Goal: Task Accomplishment & Management: Complete application form

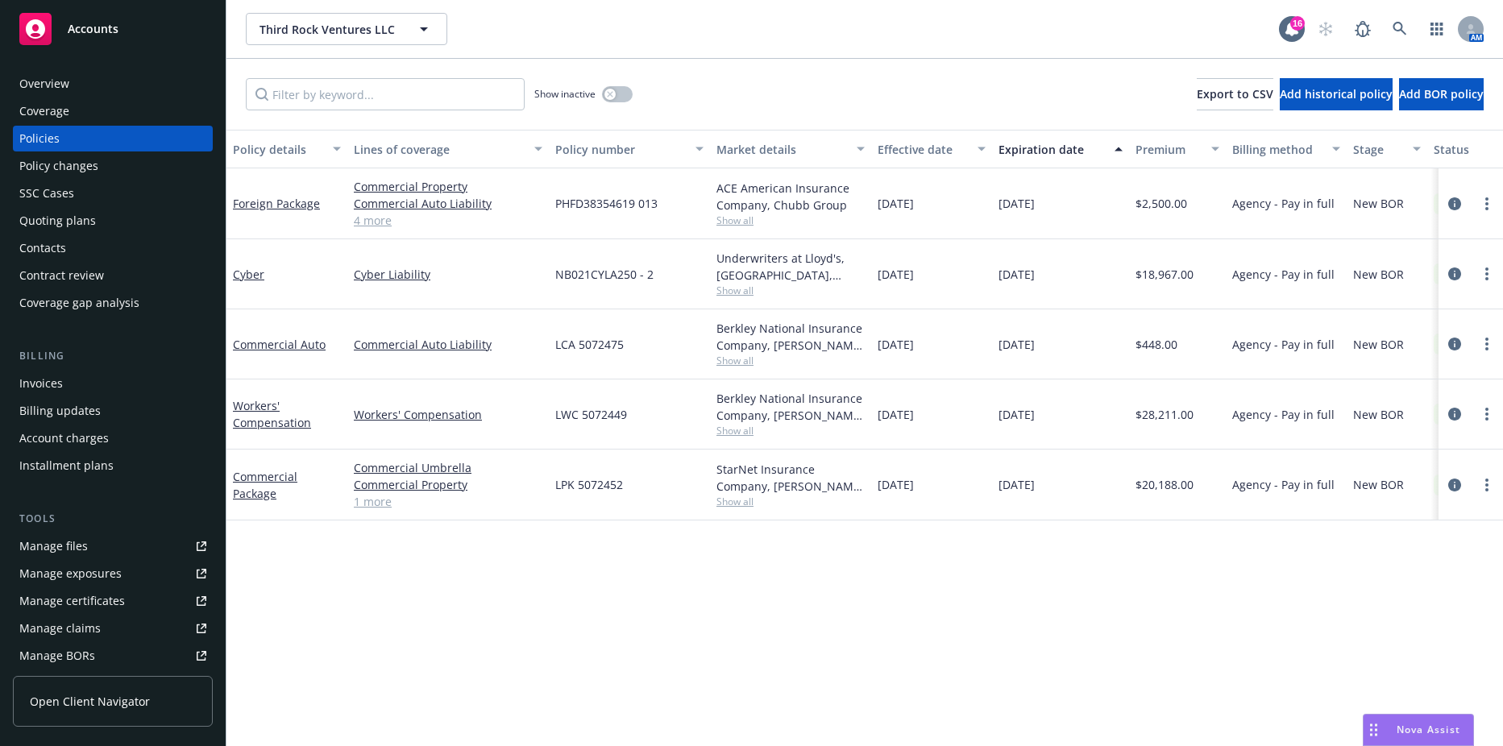
click at [132, 249] on div "Contacts" at bounding box center [112, 248] width 187 height 26
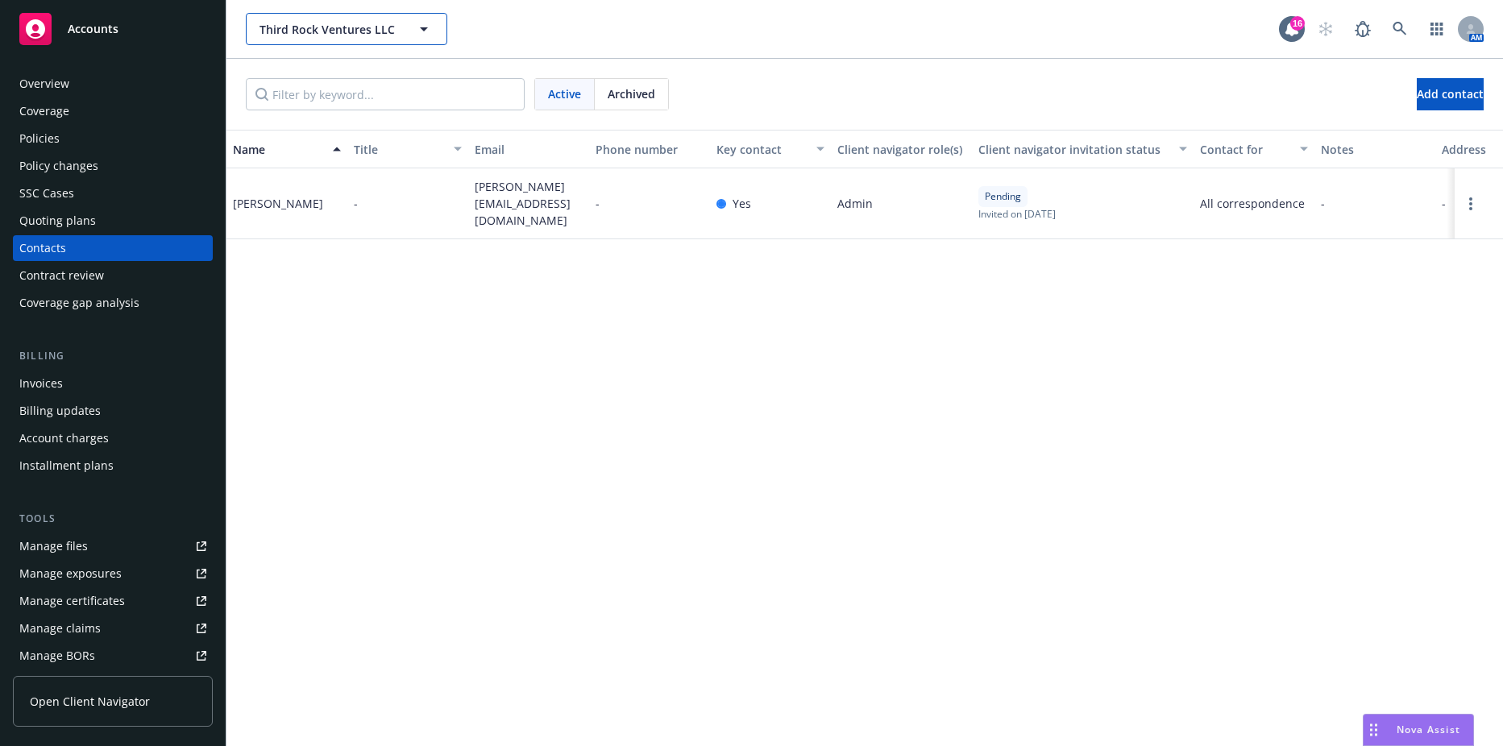
click at [352, 32] on span "Third Rock Ventures LLC" at bounding box center [329, 29] width 139 height 17
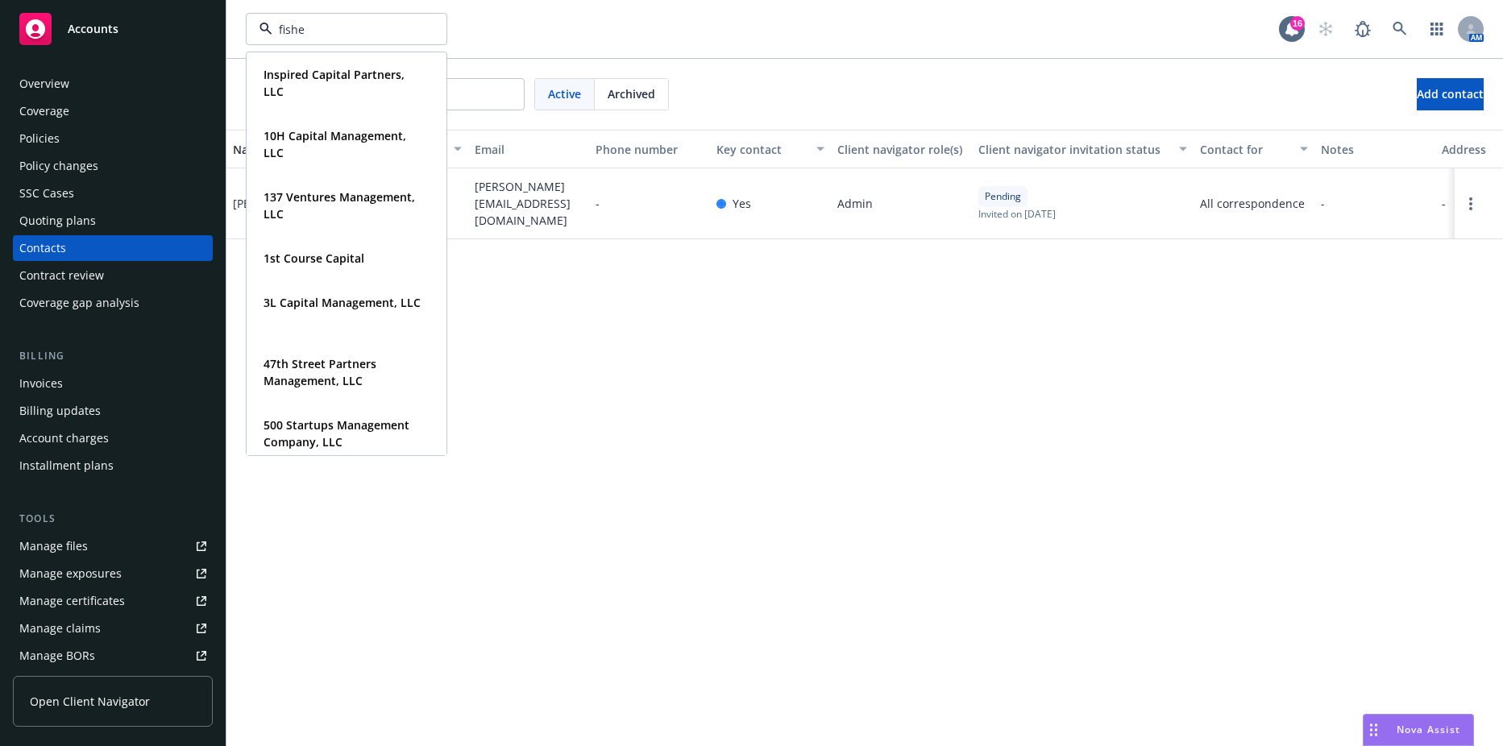
type input "[PERSON_NAME]"
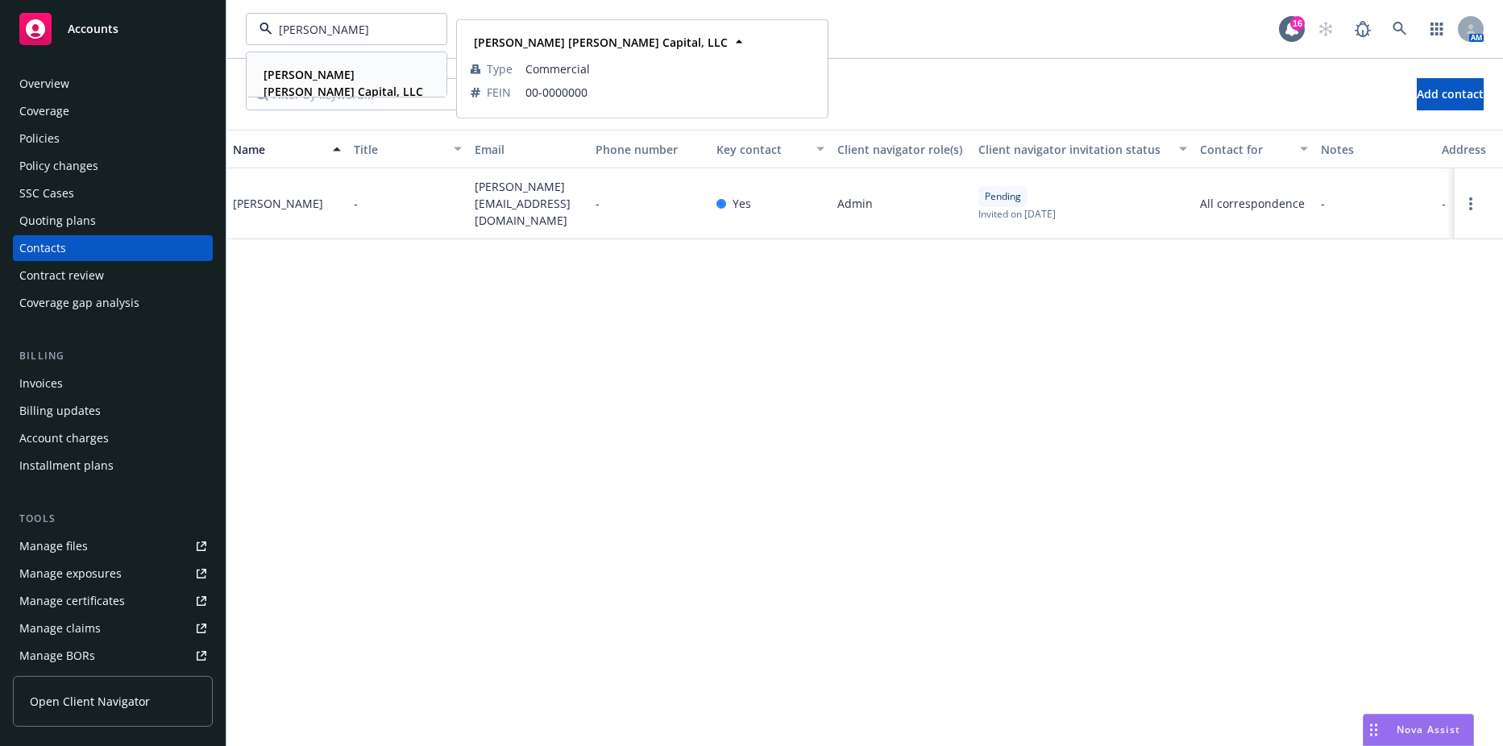
click at [338, 73] on strong "[PERSON_NAME] [PERSON_NAME] Capital, LLC" at bounding box center [344, 83] width 160 height 32
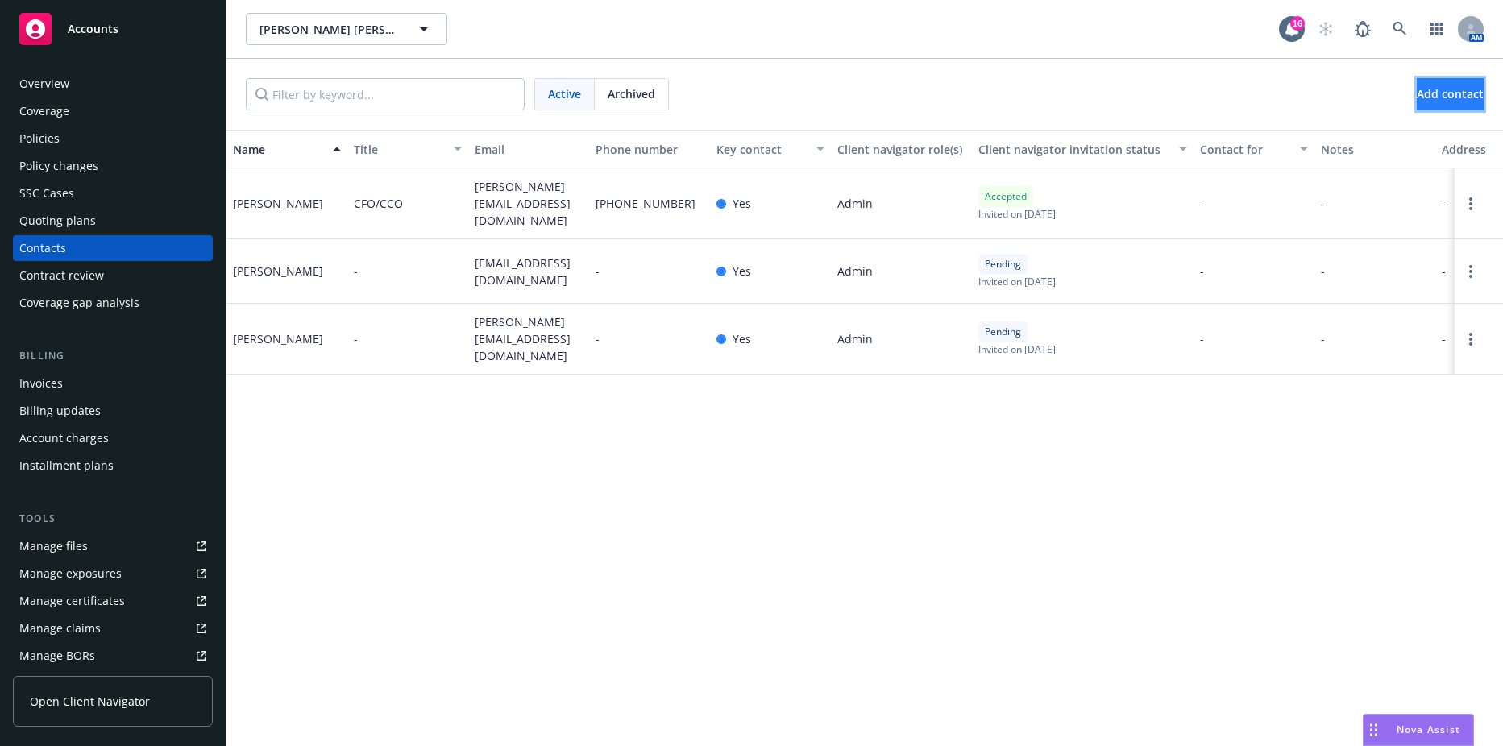
click at [1417, 94] on span "Add contact" at bounding box center [1450, 93] width 67 height 15
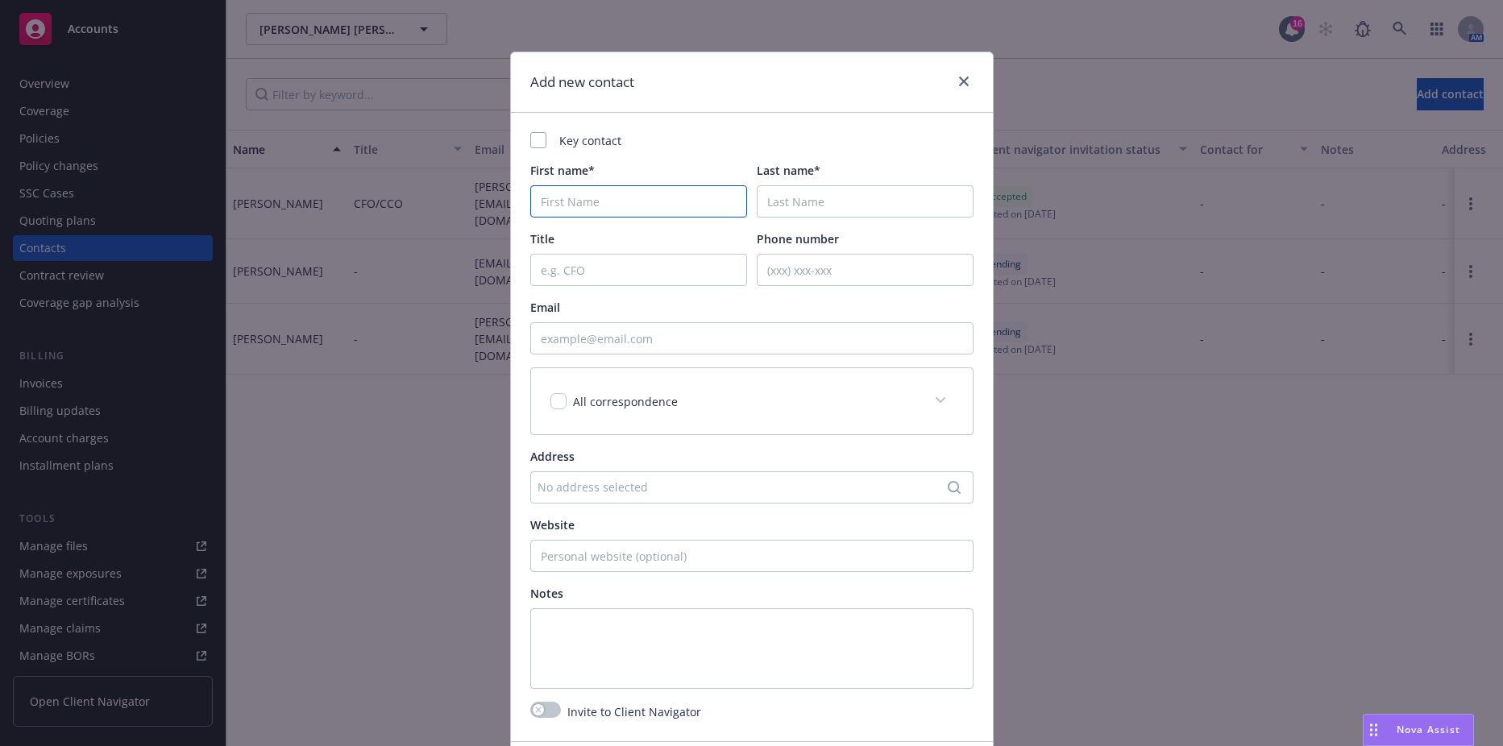
click at [642, 186] on input "First name*" at bounding box center [638, 201] width 217 height 32
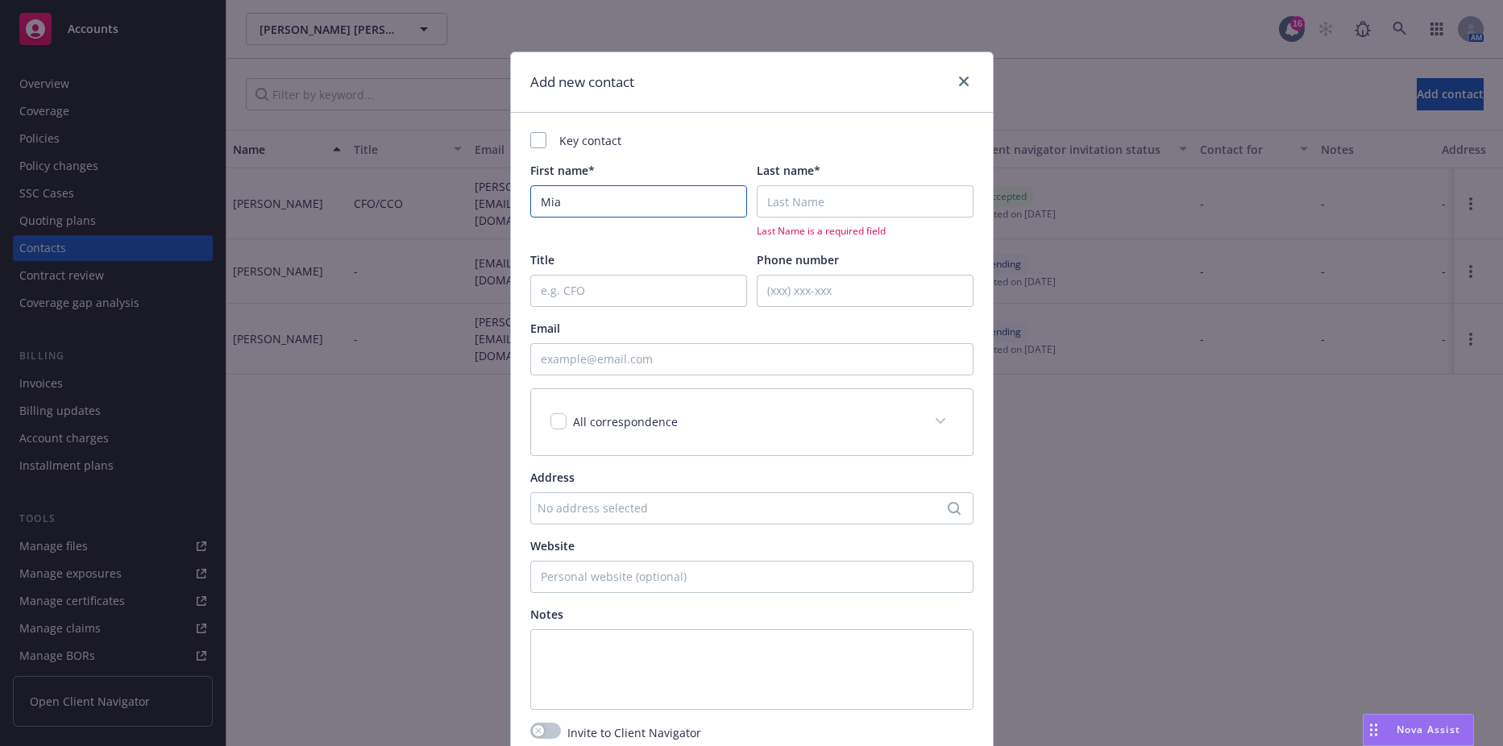
type input "Mia"
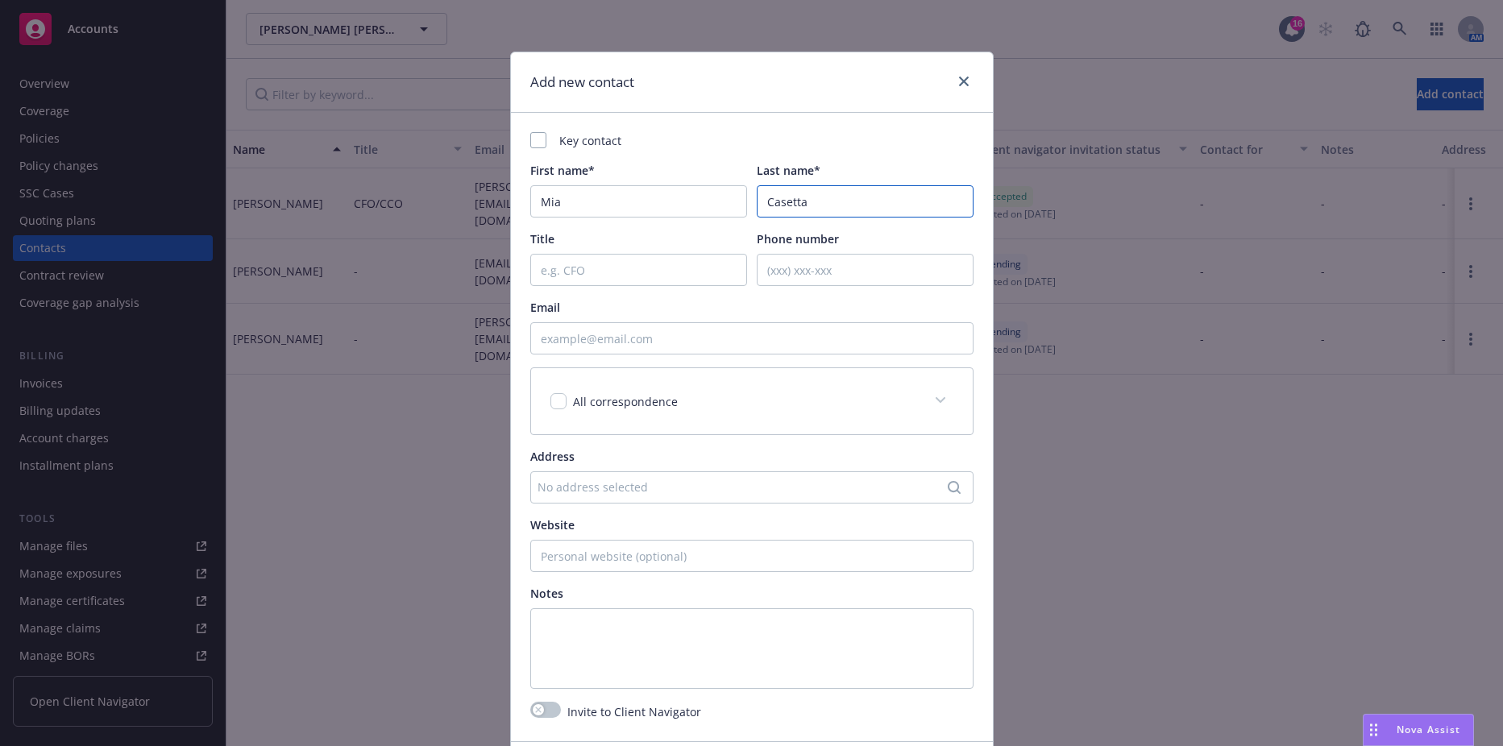
type input "Casetta"
click at [595, 343] on input "Email" at bounding box center [751, 338] width 443 height 32
paste input "[EMAIL_ADDRESS][DOMAIN_NAME]"
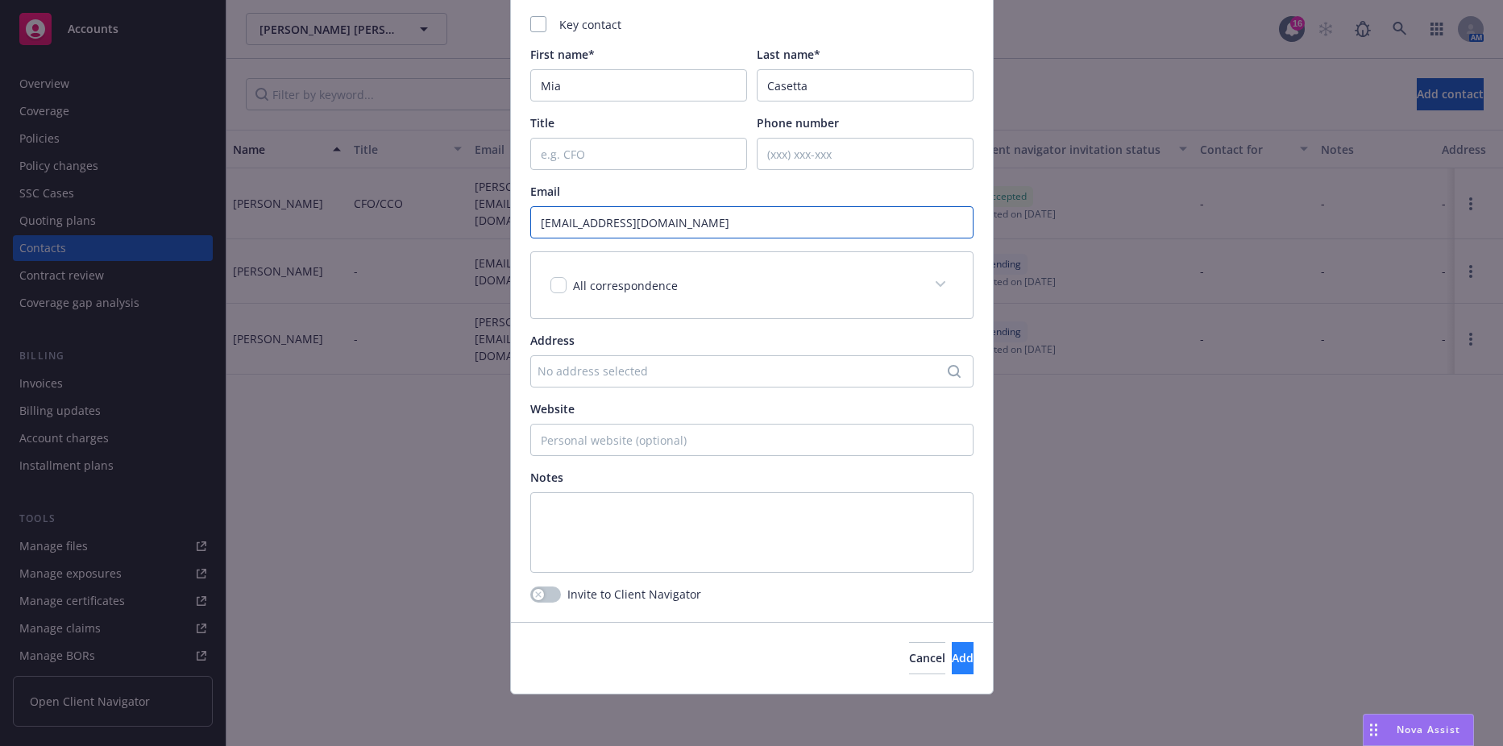
type input "[EMAIL_ADDRESS][DOMAIN_NAME]"
click at [952, 646] on button "Add" at bounding box center [963, 658] width 22 height 32
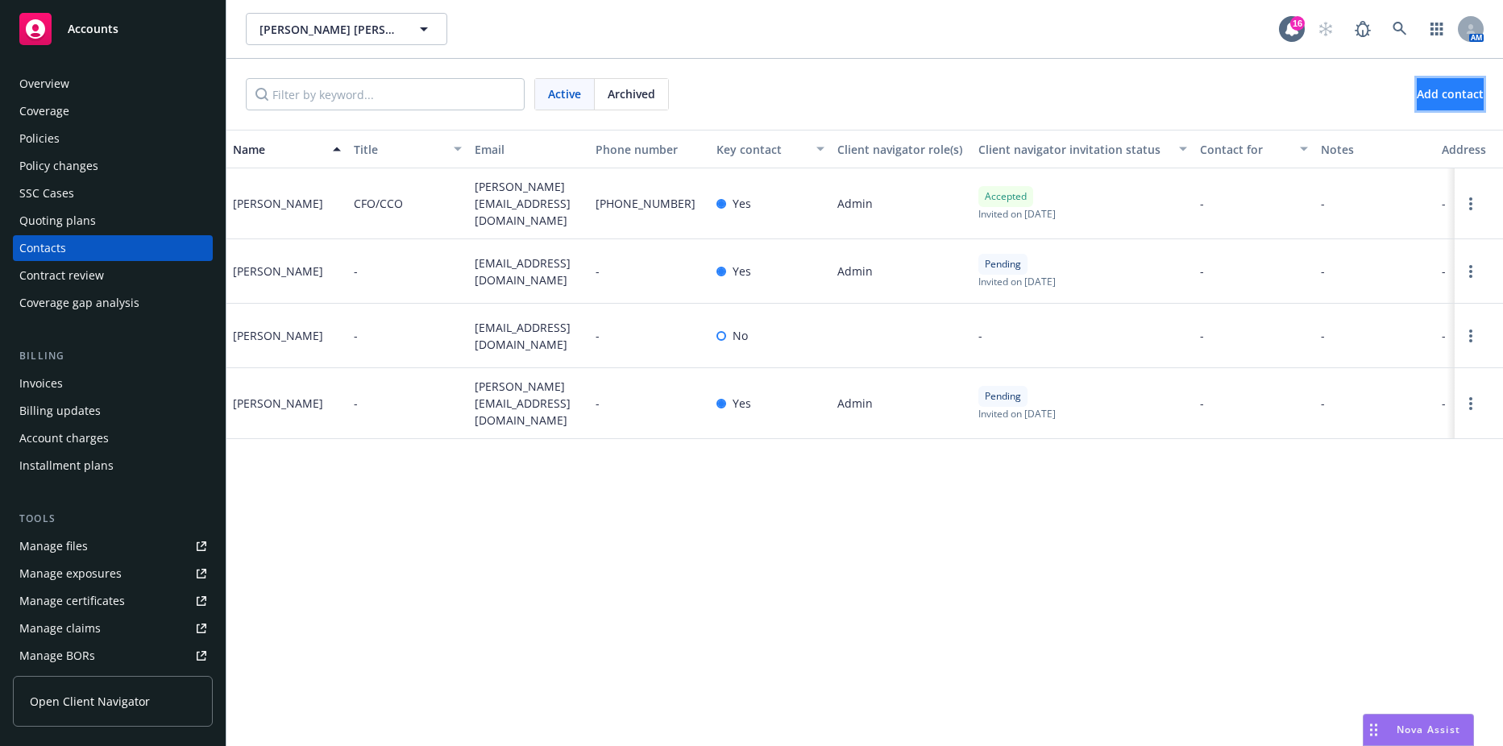
click at [1456, 91] on button "Add contact" at bounding box center [1450, 94] width 67 height 32
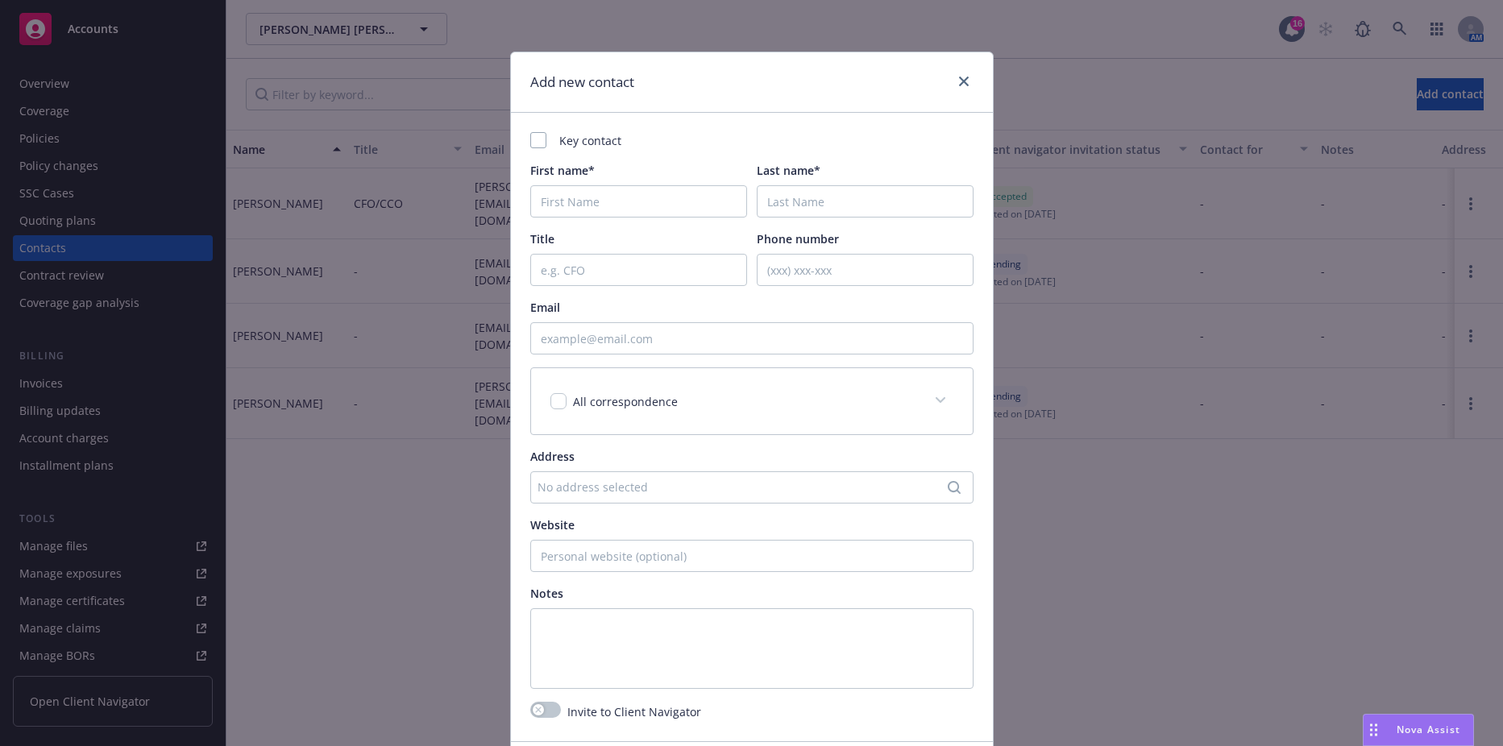
click at [632, 320] on div "Email" at bounding box center [751, 327] width 443 height 56
click at [625, 337] on input "Email" at bounding box center [751, 338] width 443 height 32
paste input "[PERSON_NAME][EMAIL_ADDRESS][DOMAIN_NAME]"
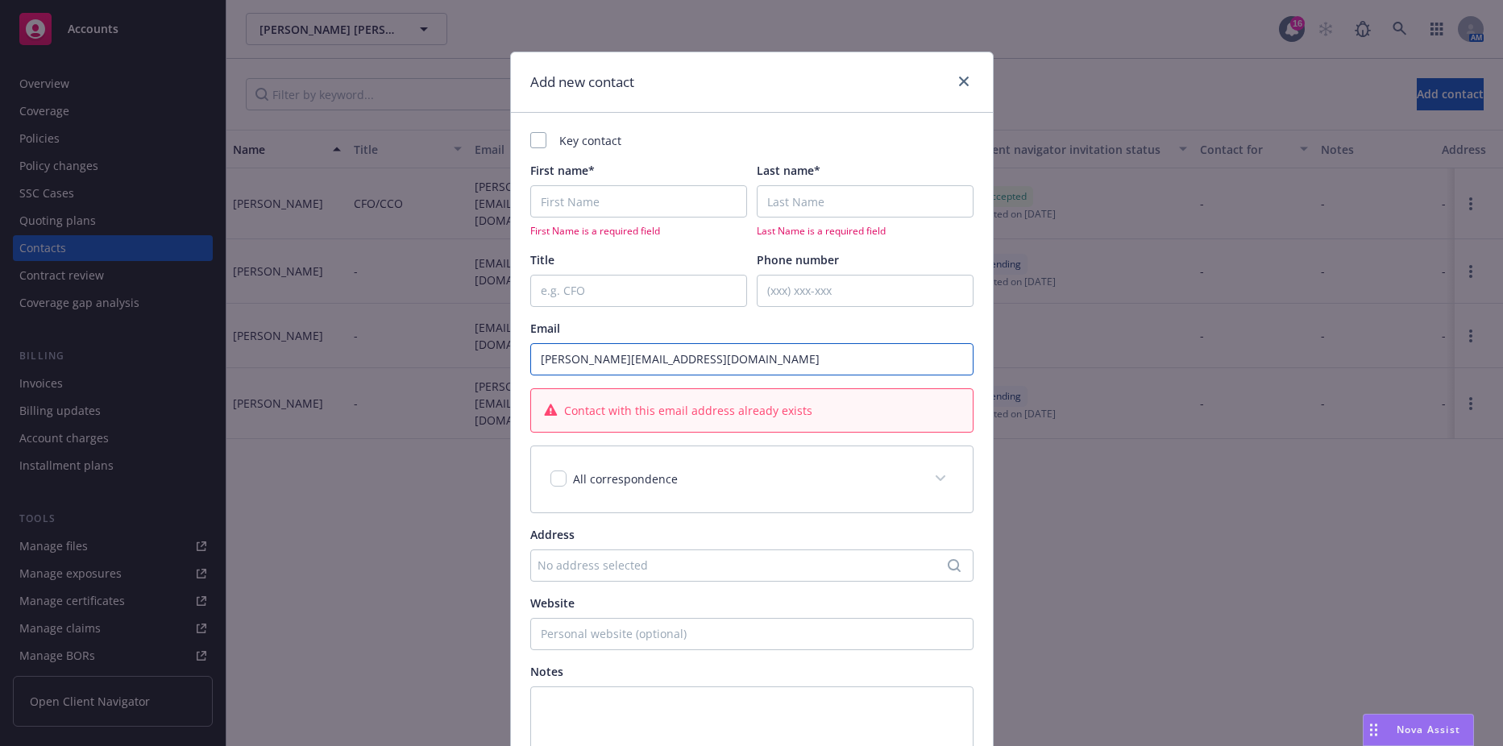
type input "[PERSON_NAME][EMAIL_ADDRESS][DOMAIN_NAME]"
click at [626, 201] on input "First name*" at bounding box center [638, 201] width 217 height 32
type input "Marina"
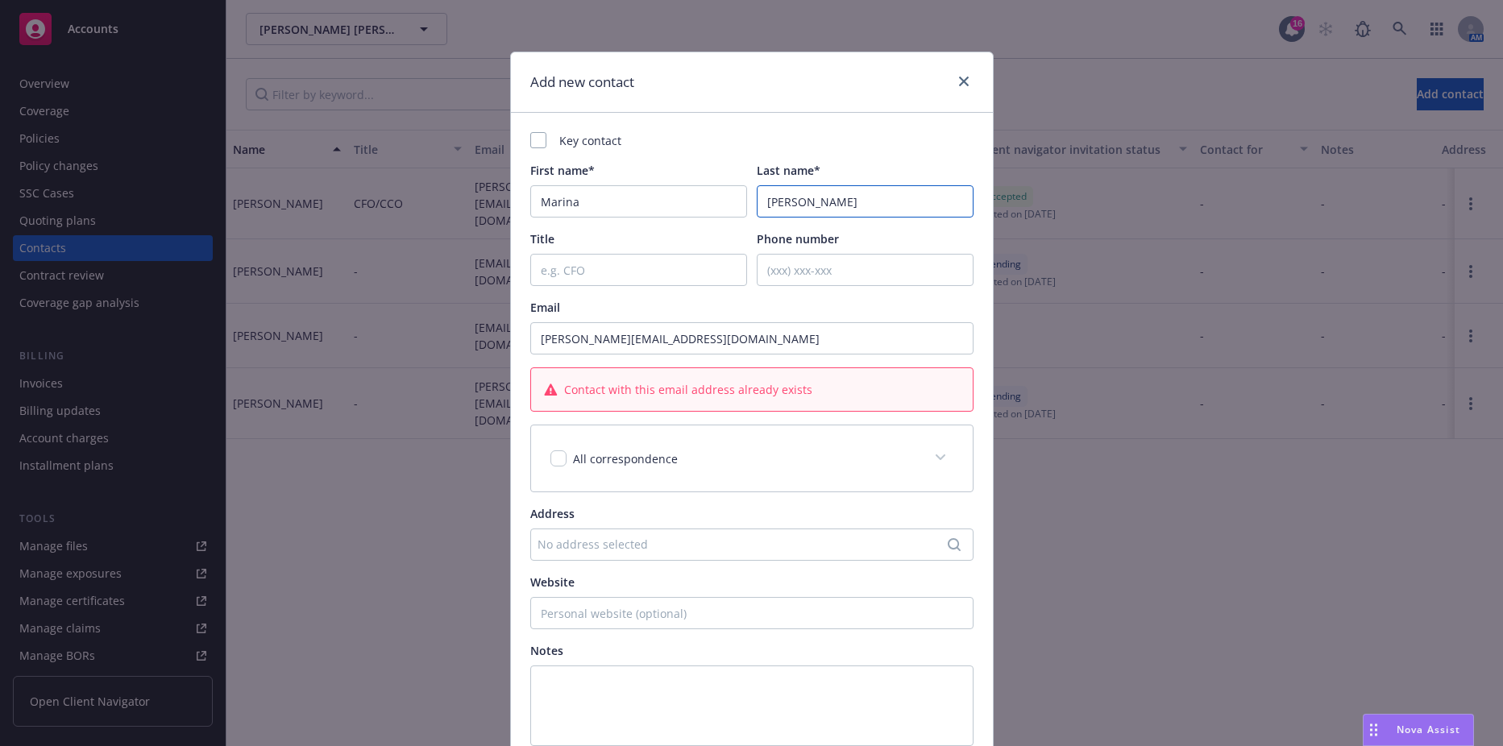
type input "[PERSON_NAME]"
click at [936, 459] on icon at bounding box center [941, 458] width 10 height 6
drag, startPoint x: 675, startPoint y: 332, endPoint x: 368, endPoint y: 336, distance: 307.1
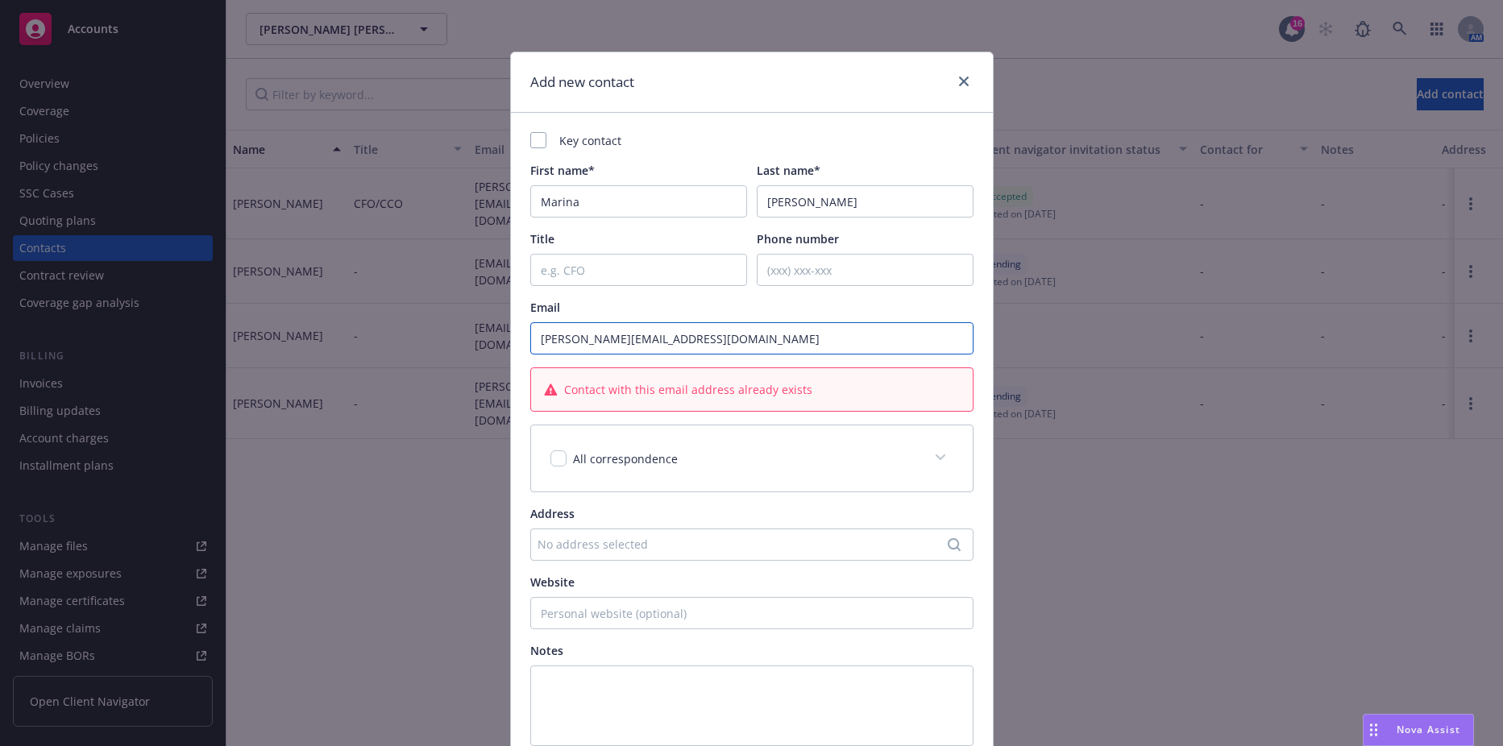
click at [368, 336] on div "Add new contact Key contact First name* [PERSON_NAME] Last name* [PERSON_NAME] …" at bounding box center [751, 373] width 1503 height 746
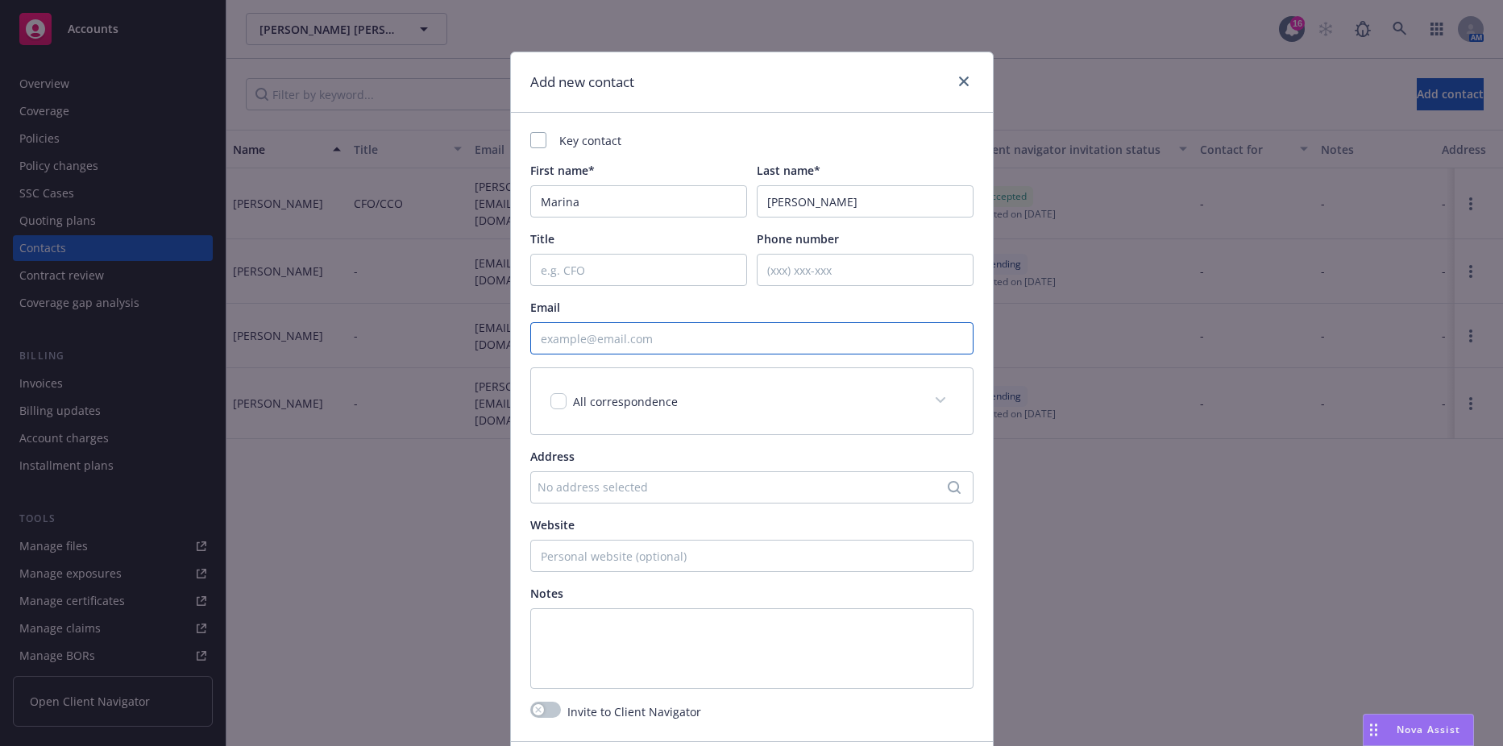
paste input "[PERSON_NAME][EMAIL_ADDRESS][DOMAIN_NAME]"
type input "[PERSON_NAME][EMAIL_ADDRESS][DOMAIN_NAME]"
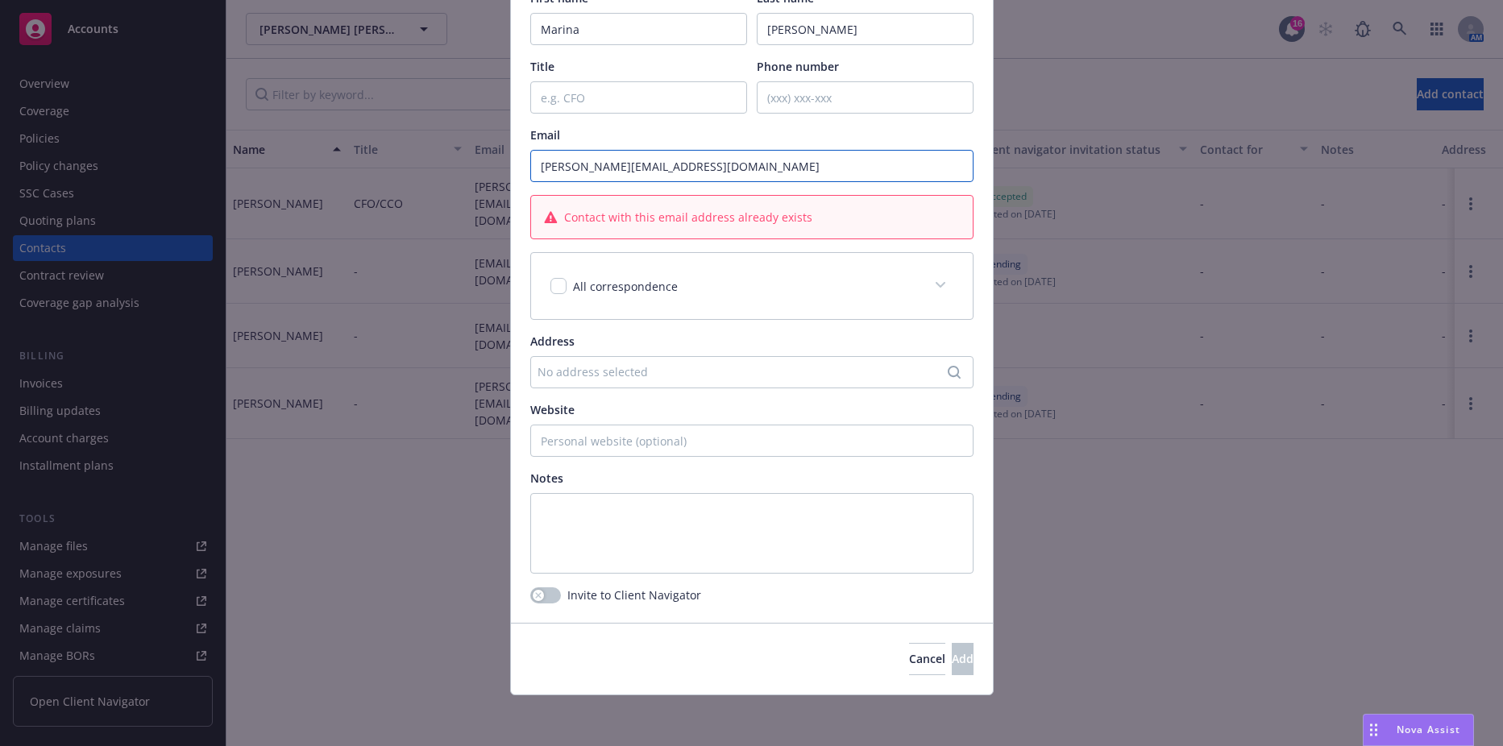
scroll to position [173, 0]
click at [909, 654] on span "Cancel" at bounding box center [927, 657] width 36 height 15
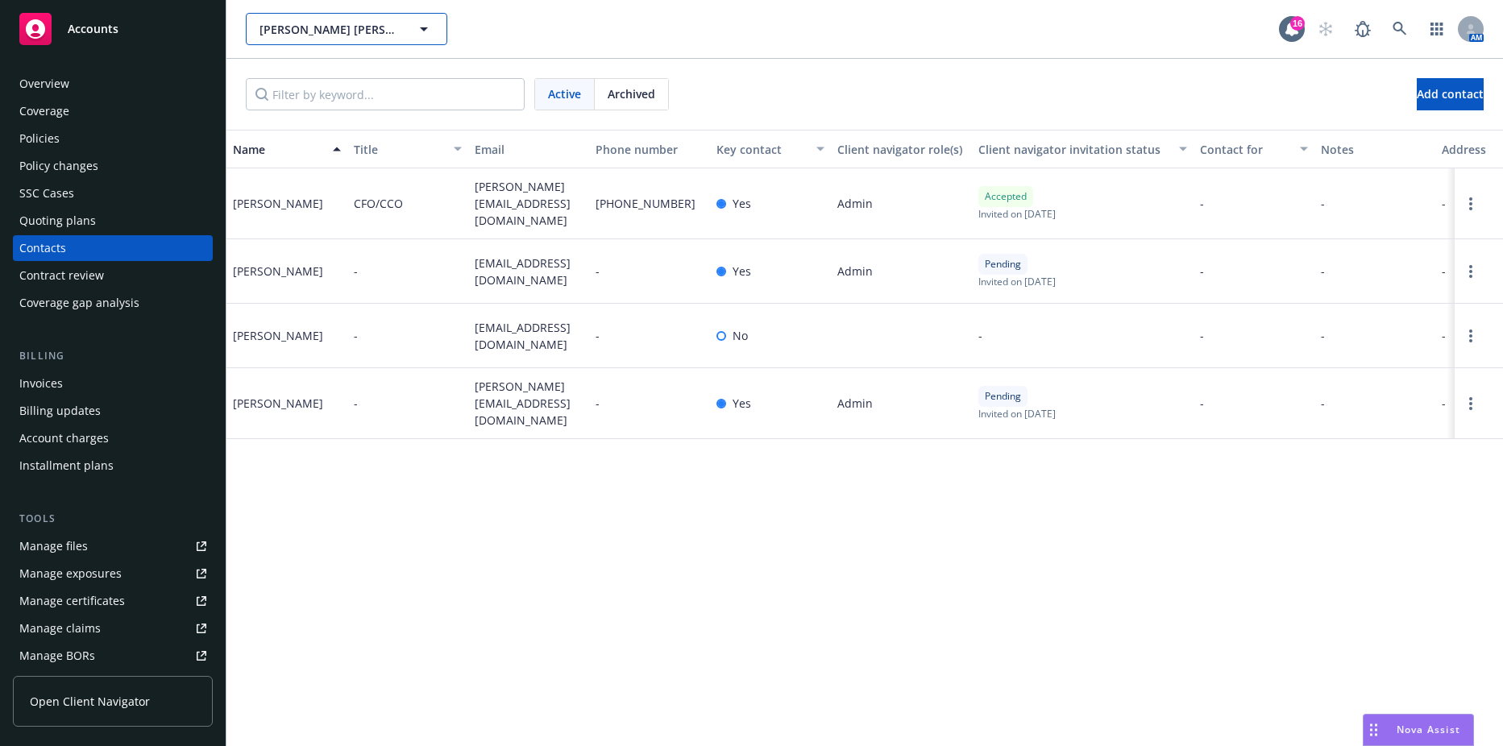
click at [310, 27] on span "[PERSON_NAME] [PERSON_NAME] Capital, LLC" at bounding box center [329, 29] width 139 height 17
type input "first turn"
click at [314, 99] on input "Filter by keyword..." at bounding box center [385, 94] width 279 height 32
click at [340, 30] on span "[PERSON_NAME] [PERSON_NAME] Capital, LLC" at bounding box center [329, 29] width 139 height 17
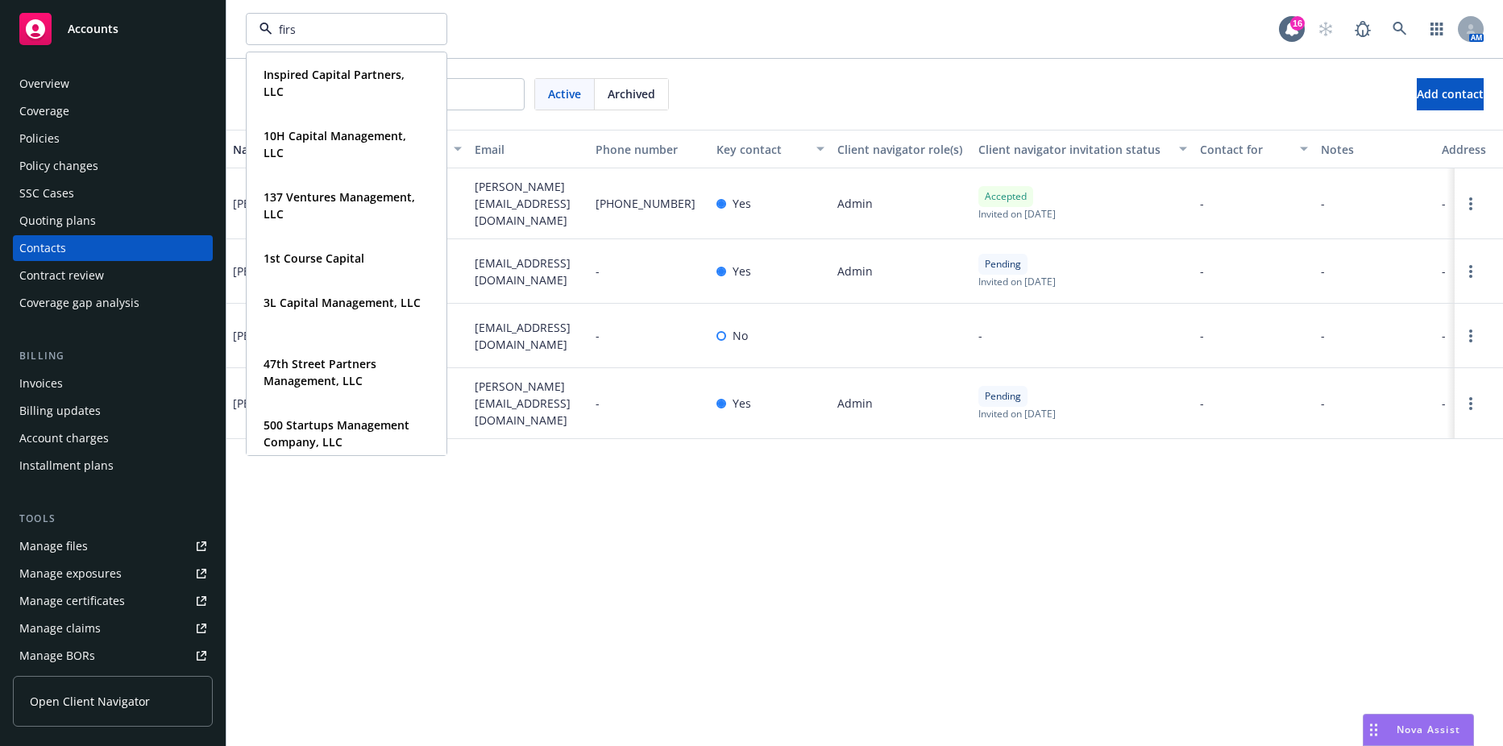
type input "first"
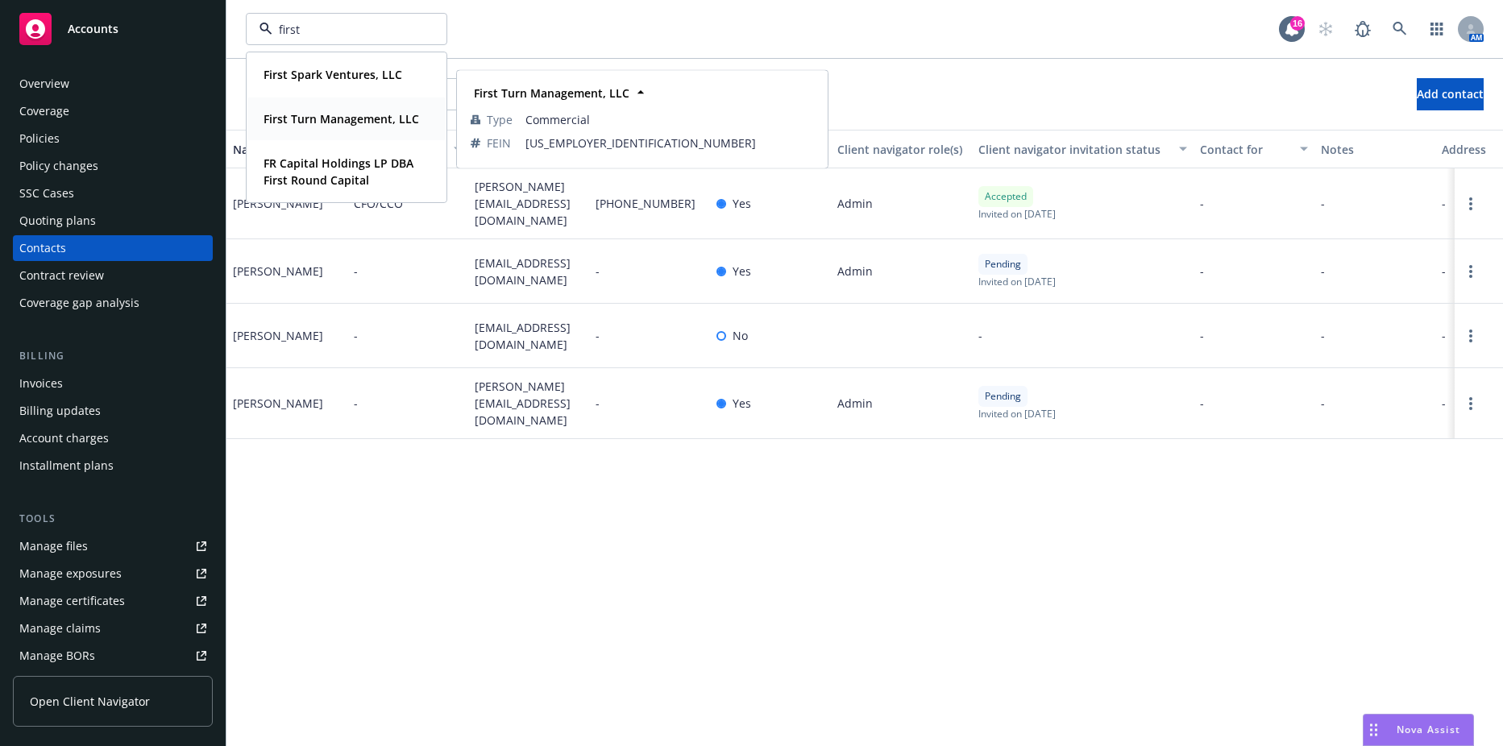
click at [326, 123] on strong "First Turn Management, LLC" at bounding box center [342, 118] width 156 height 15
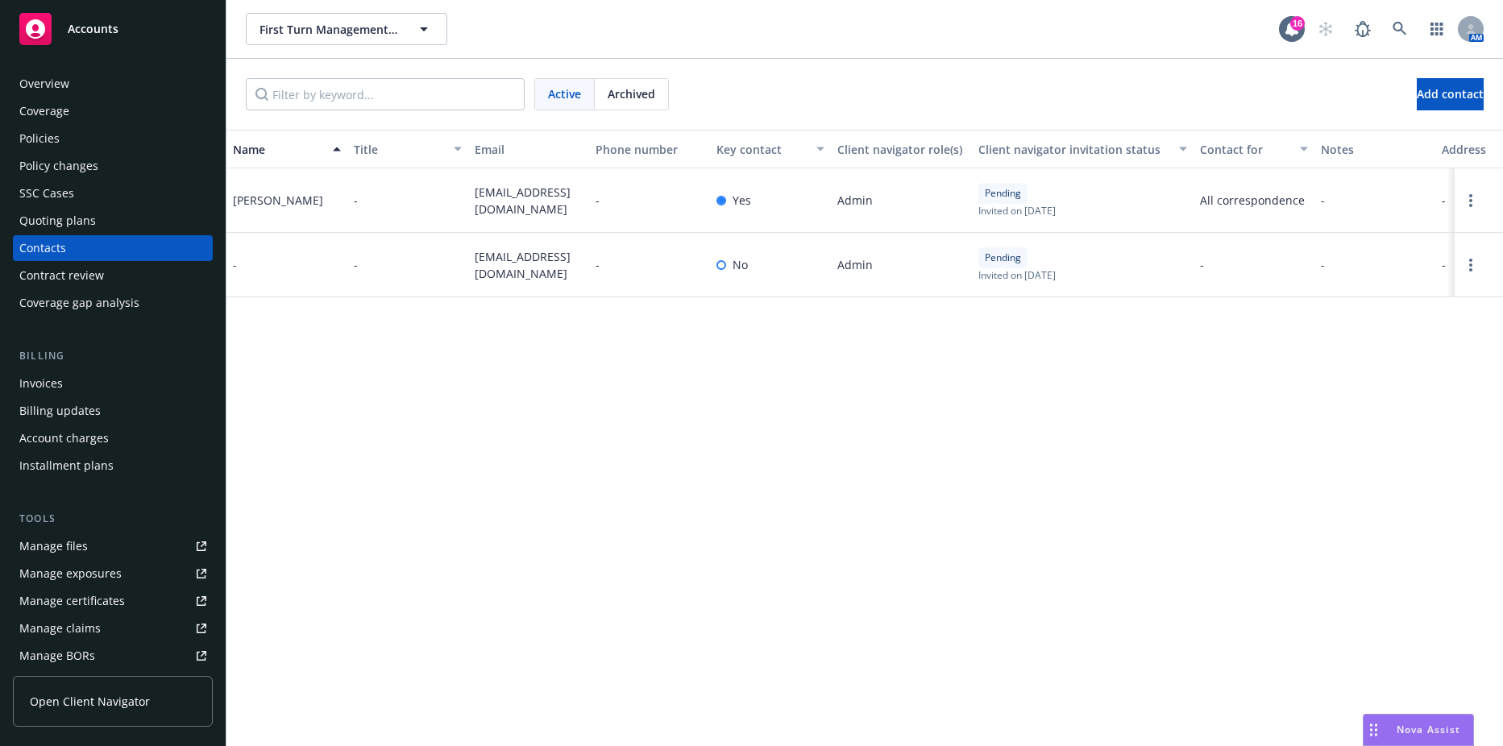
click at [110, 374] on div "Invoices" at bounding box center [112, 384] width 187 height 26
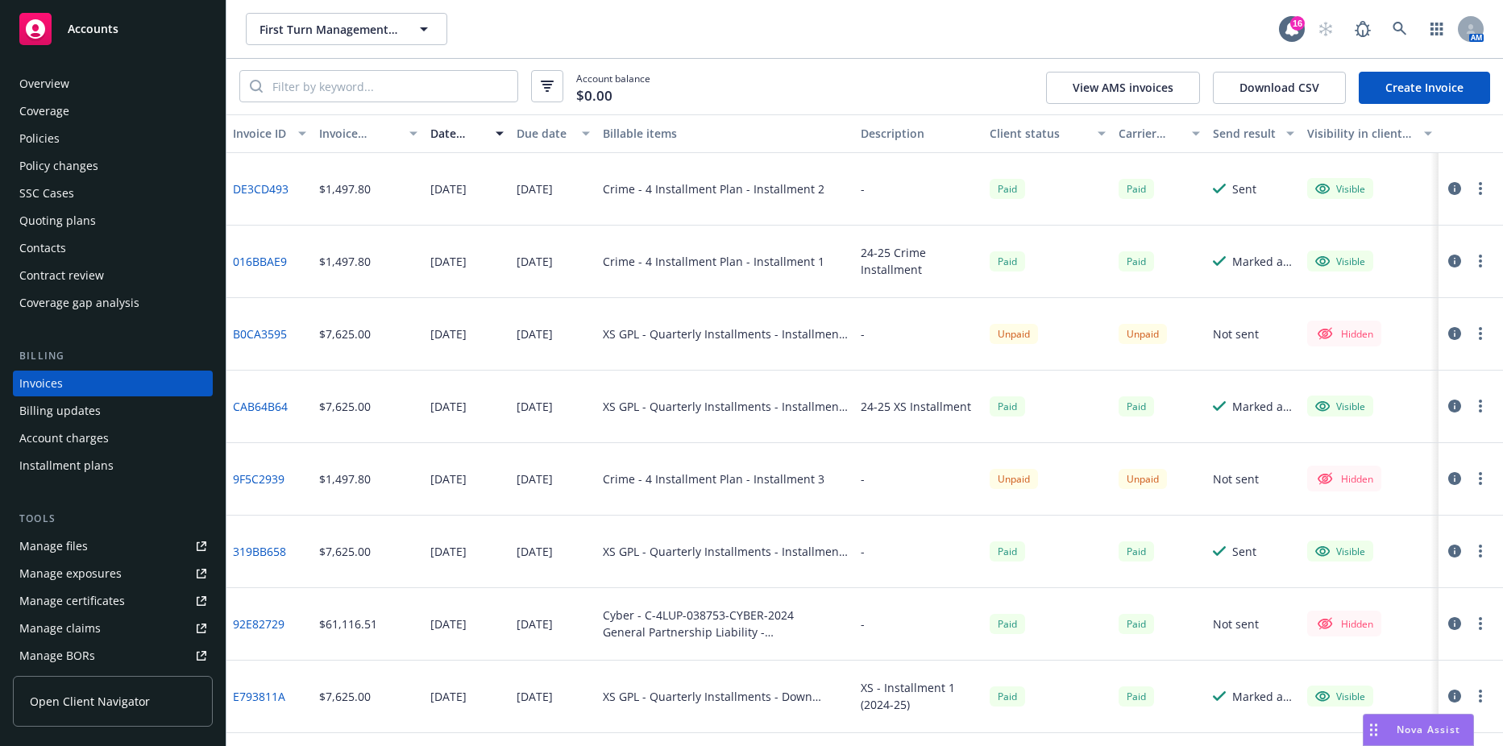
click at [551, 121] on button "Due date" at bounding box center [553, 133] width 86 height 39
click at [551, 131] on div "Due date" at bounding box center [545, 133] width 56 height 17
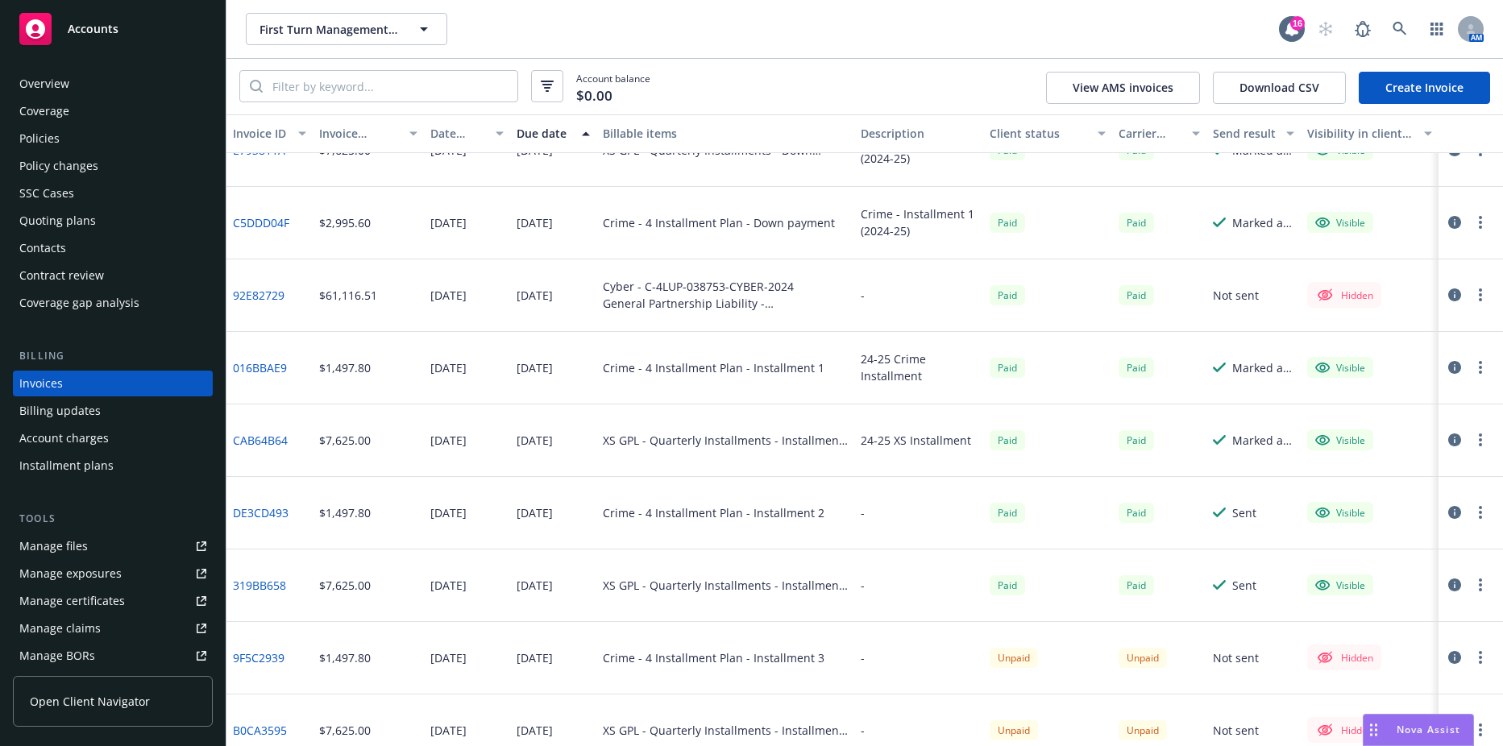
scroll to position [60, 0]
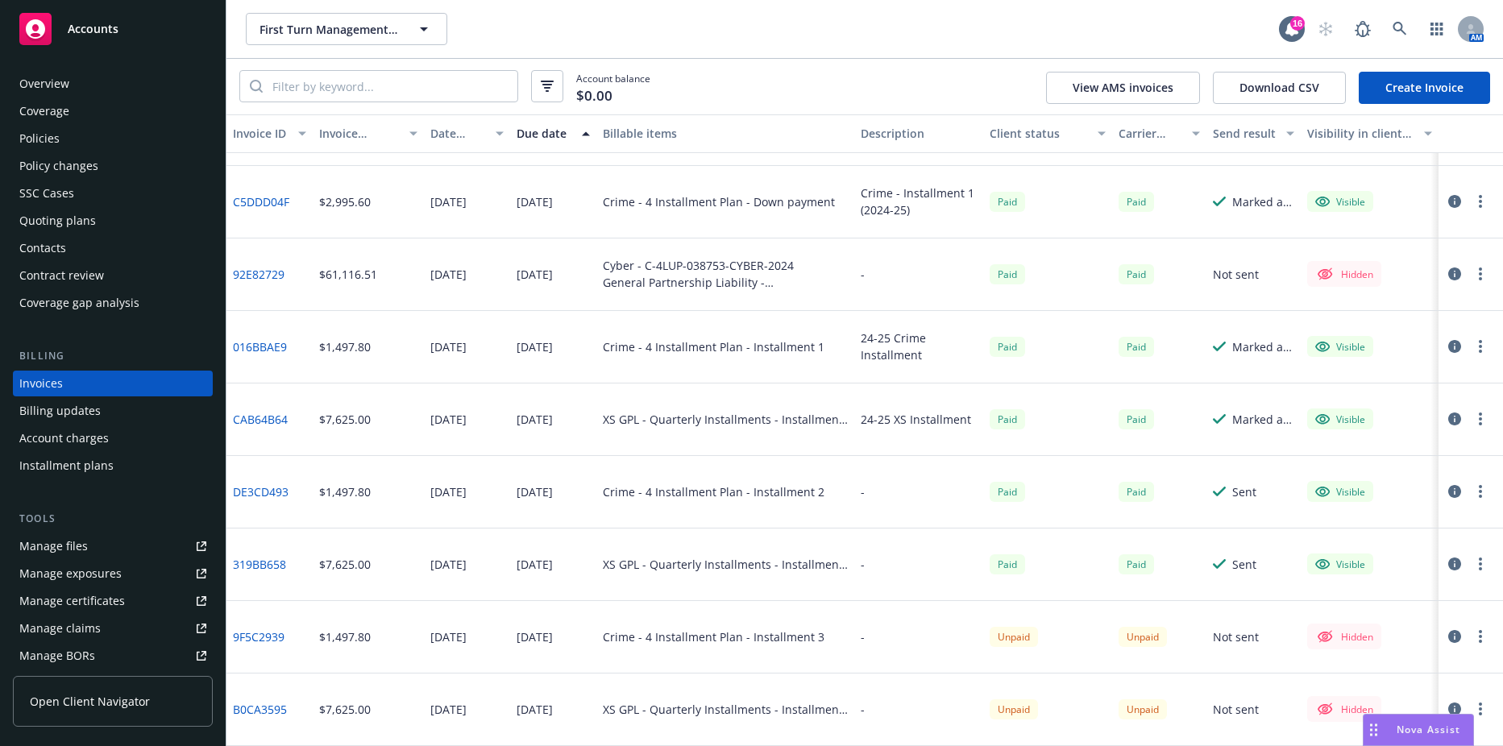
click at [1471, 639] on button "button" at bounding box center [1480, 636] width 19 height 19
click at [654, 615] on div "Crime - 4 Installment Plan - Installment 3" at bounding box center [725, 637] width 258 height 73
